Goal: Obtain resource: Obtain resource

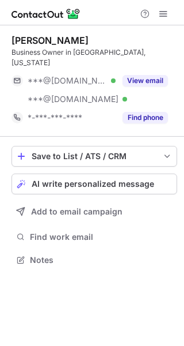
scroll to position [241, 184]
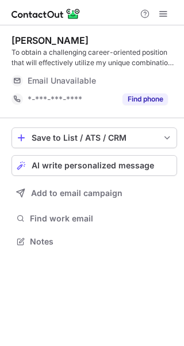
scroll to position [233, 184]
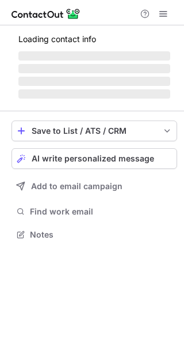
scroll to position [233, 184]
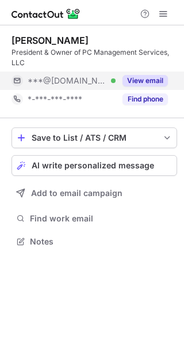
click at [150, 83] on button "View email" at bounding box center [146, 81] width 46 height 12
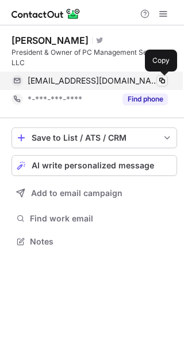
click at [163, 81] on span at bounding box center [162, 80] width 9 height 9
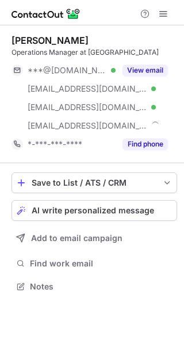
scroll to position [278, 184]
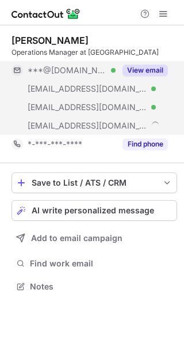
click at [153, 66] on button "View email" at bounding box center [146, 71] width 46 height 12
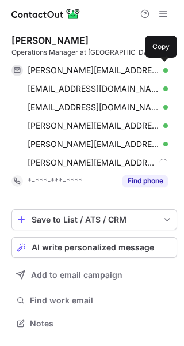
scroll to position [315, 184]
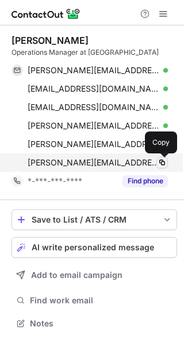
click at [160, 161] on span at bounding box center [162, 162] width 9 height 9
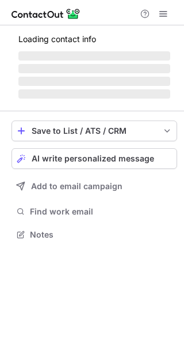
scroll to position [5, 6]
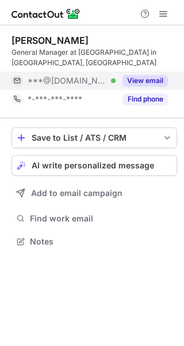
click at [145, 75] on button "View email" at bounding box center [146, 81] width 46 height 12
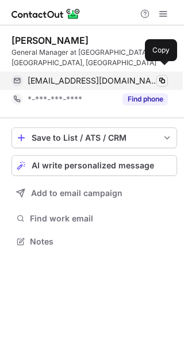
click at [167, 76] on span at bounding box center [162, 80] width 9 height 9
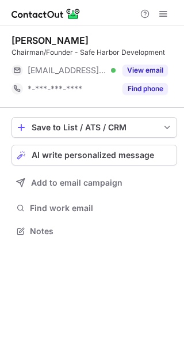
scroll to position [5, 6]
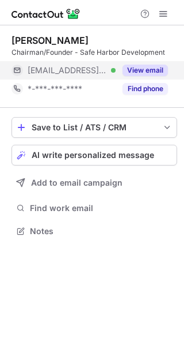
click at [157, 65] on button "View email" at bounding box center [146, 71] width 46 height 12
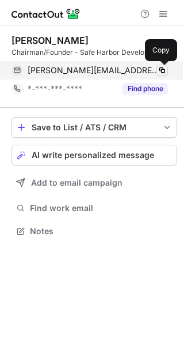
click at [165, 73] on span at bounding box center [162, 70] width 9 height 9
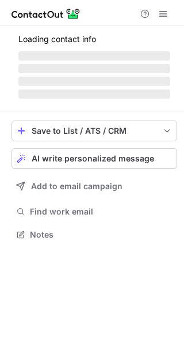
scroll to position [233, 184]
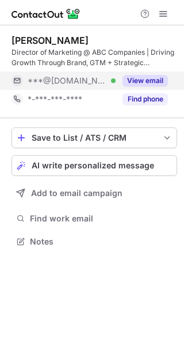
click at [157, 83] on button "View email" at bounding box center [146, 81] width 46 height 12
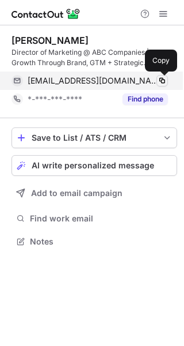
click at [160, 80] on span at bounding box center [162, 80] width 9 height 9
